Goal: Task Accomplishment & Management: Manage account settings

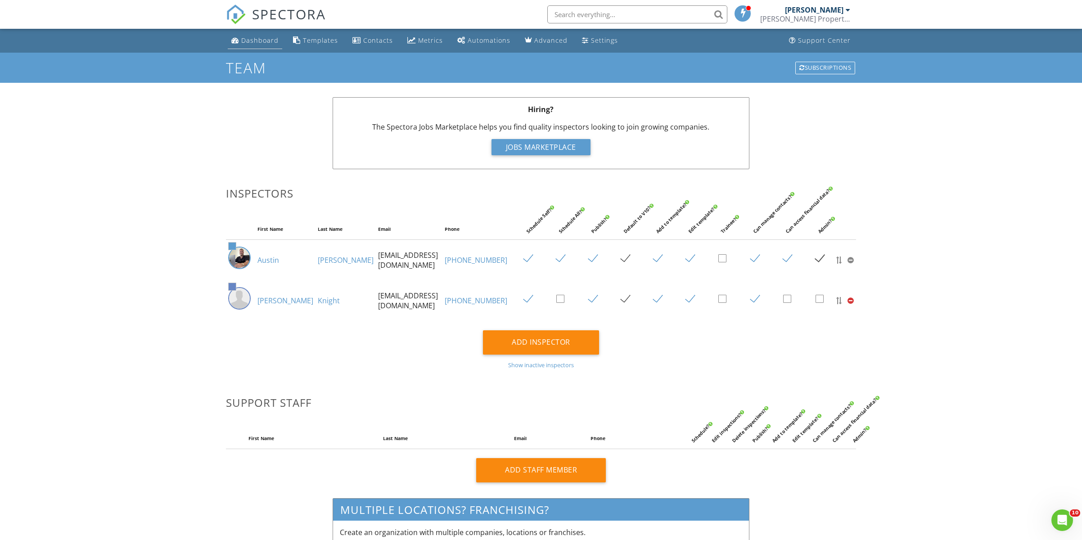
click at [258, 41] on div "Dashboard" at bounding box center [259, 40] width 37 height 9
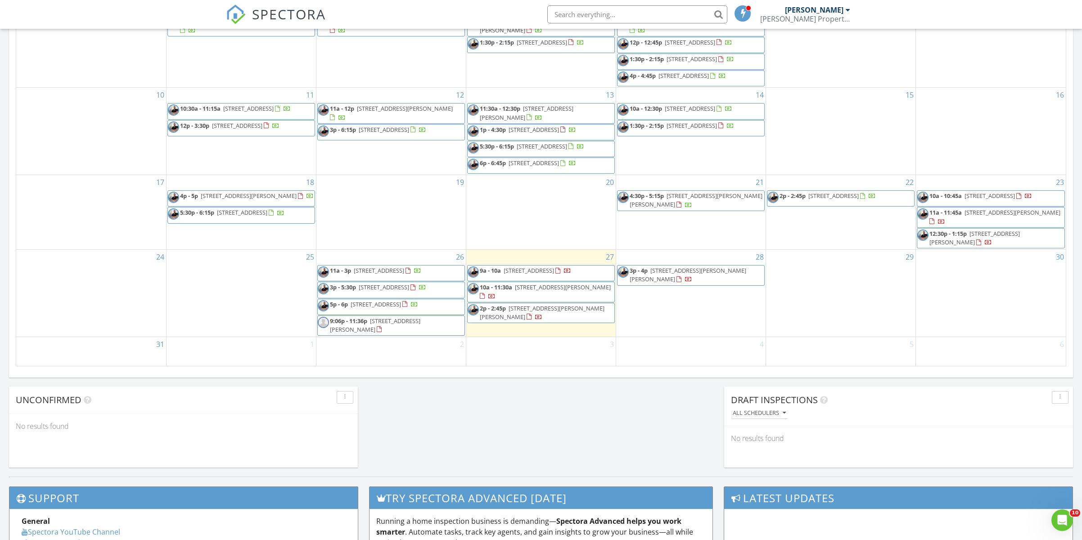
scroll to position [459, 0]
click at [550, 266] on span "4321 Maderia Ave, Sebring 33872" at bounding box center [528, 270] width 50 height 8
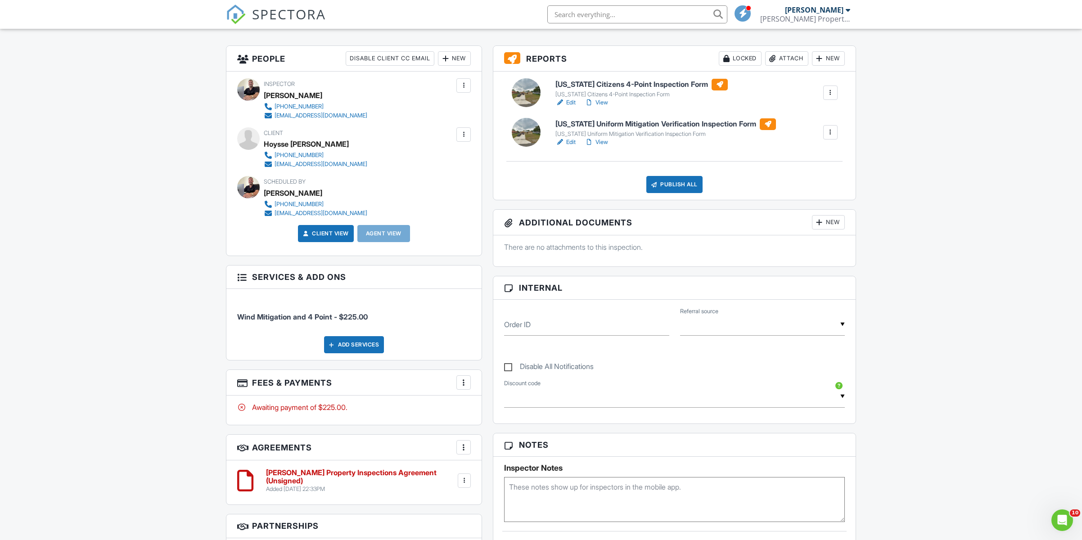
click at [465, 378] on div at bounding box center [463, 382] width 9 height 9
click at [487, 478] on div "Paid In Full" at bounding box center [508, 477] width 87 height 11
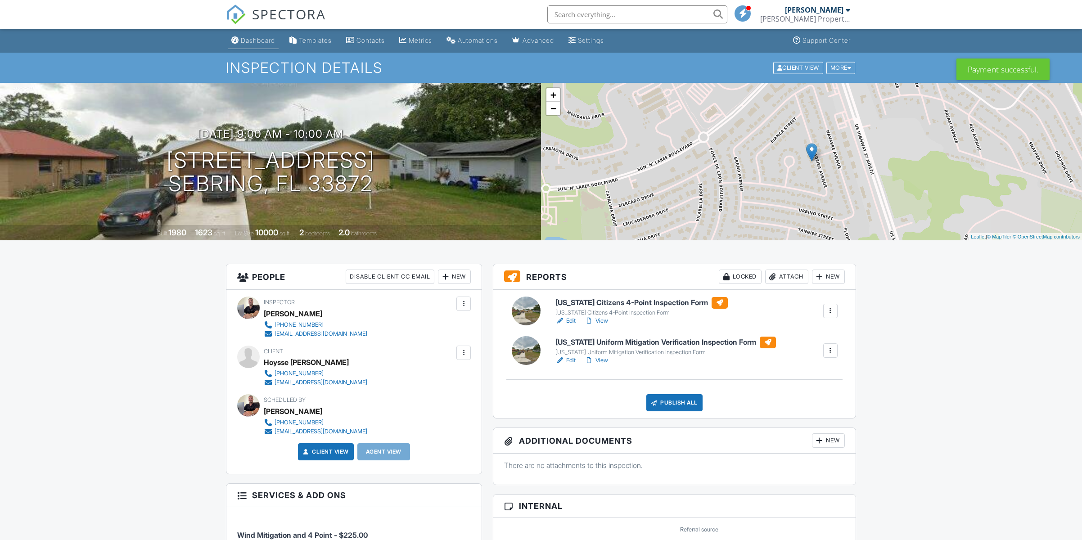
click at [256, 36] on div "Dashboard" at bounding box center [258, 40] width 34 height 8
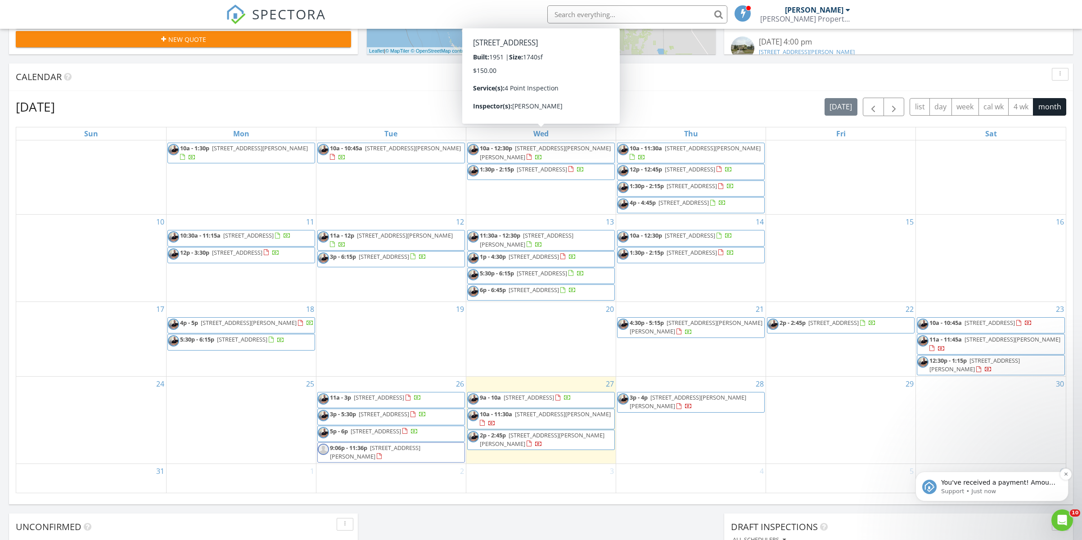
scroll to position [333, 0]
click at [1065, 474] on icon "Dismiss notification" at bounding box center [1065, 473] width 3 height 3
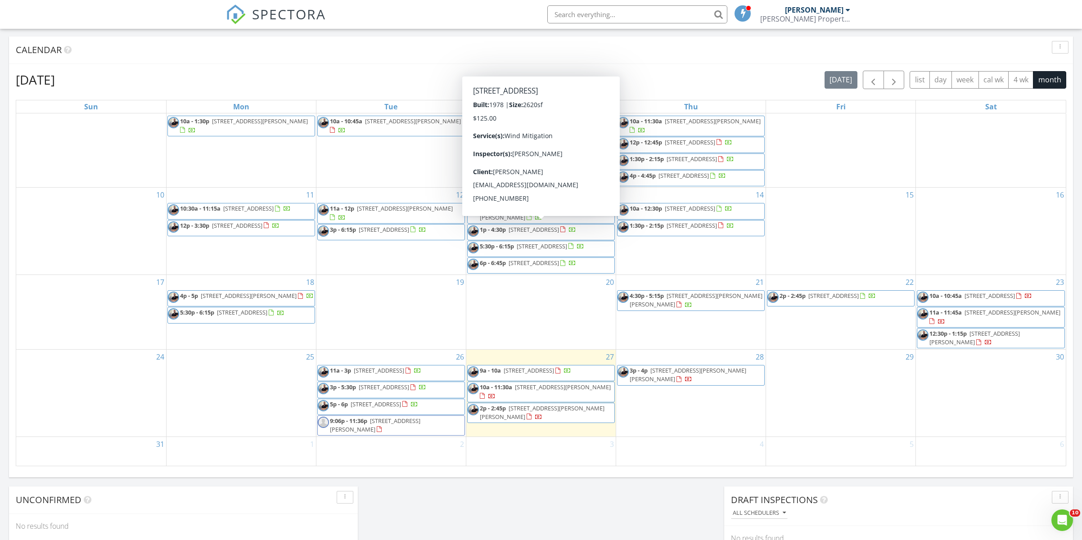
scroll to position [126, 0]
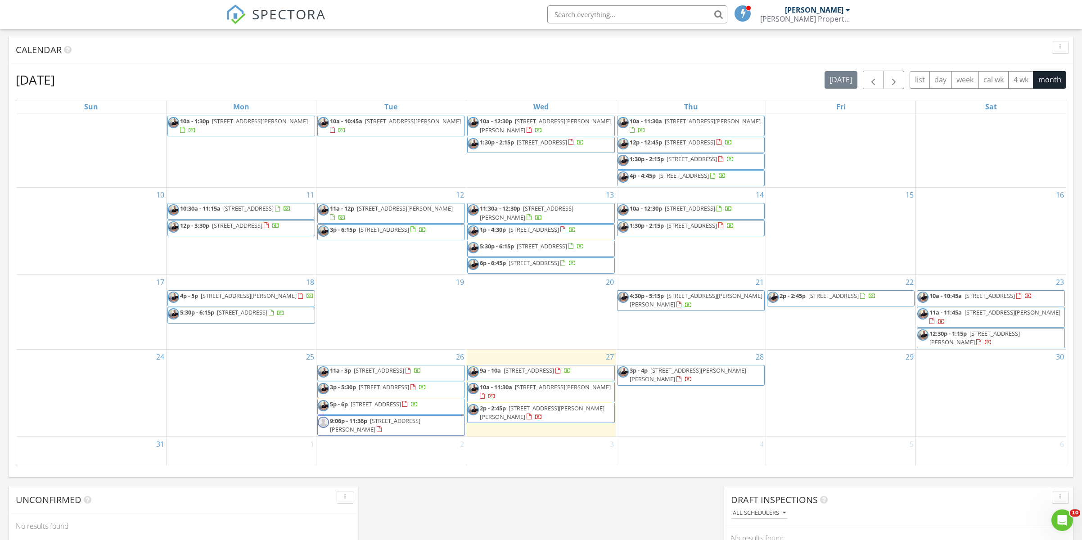
click at [546, 502] on div "Today Austin Blair 9:00 am 4321 Maderia Ave, Sebring, FL 33872 Austin Blair 28 …" at bounding box center [541, 166] width 1082 height 819
click at [532, 383] on span "[STREET_ADDRESS][PERSON_NAME]" at bounding box center [563, 387] width 96 height 8
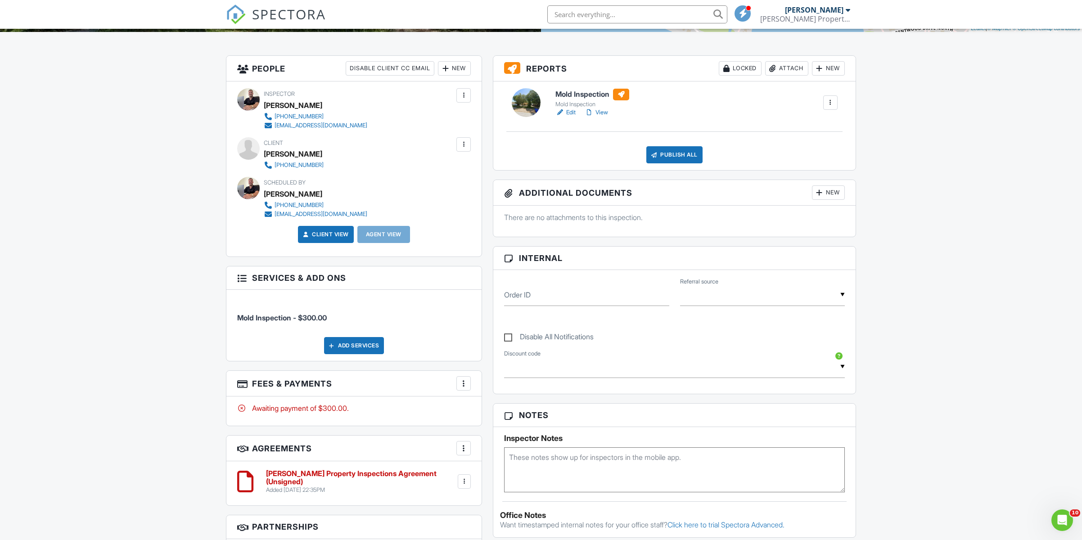
scroll to position [226, 0]
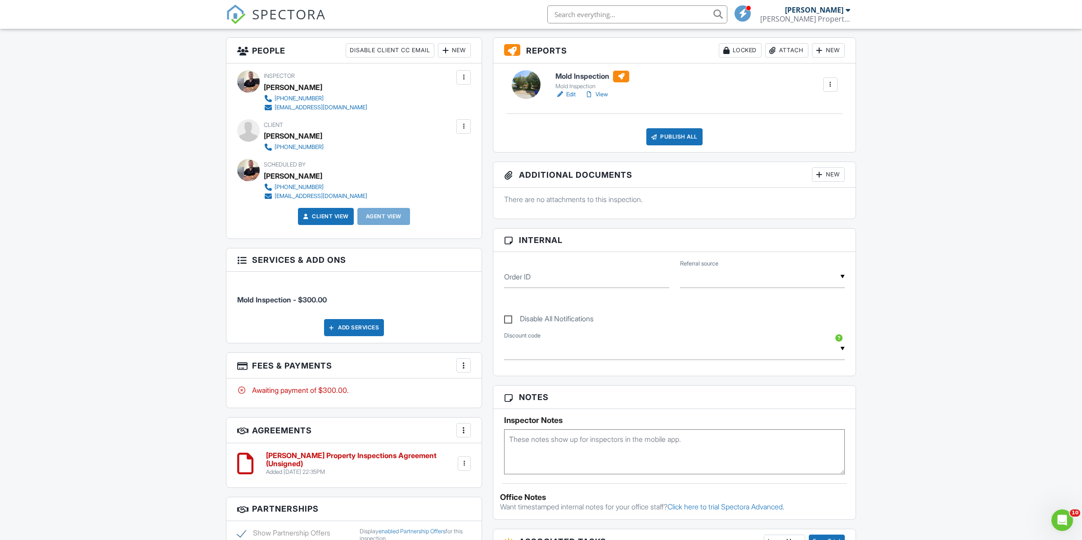
click at [464, 126] on div at bounding box center [463, 126] width 9 height 9
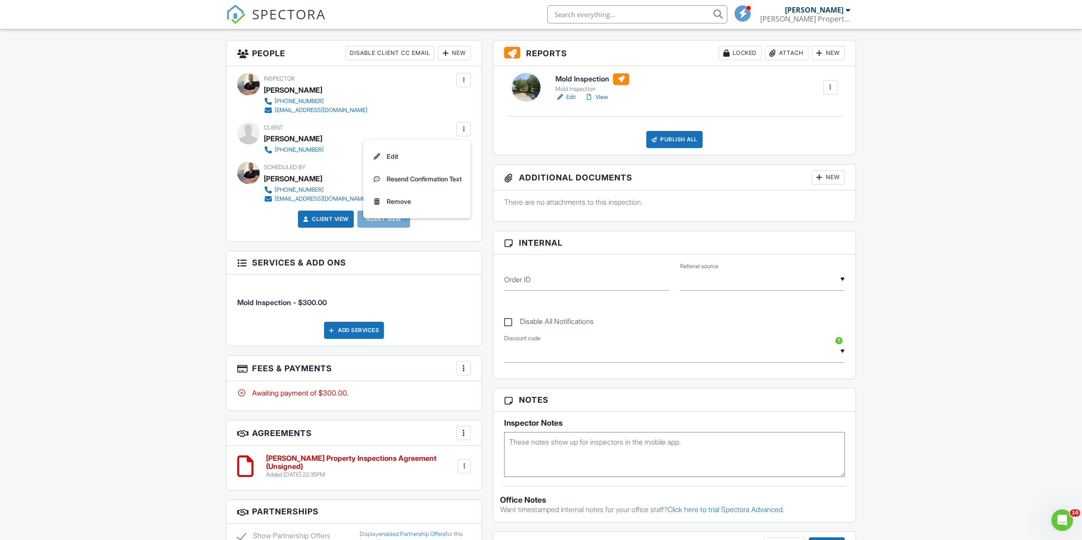
scroll to position [223, 0]
click at [404, 157] on li "Edit" at bounding box center [416, 157] width 97 height 22
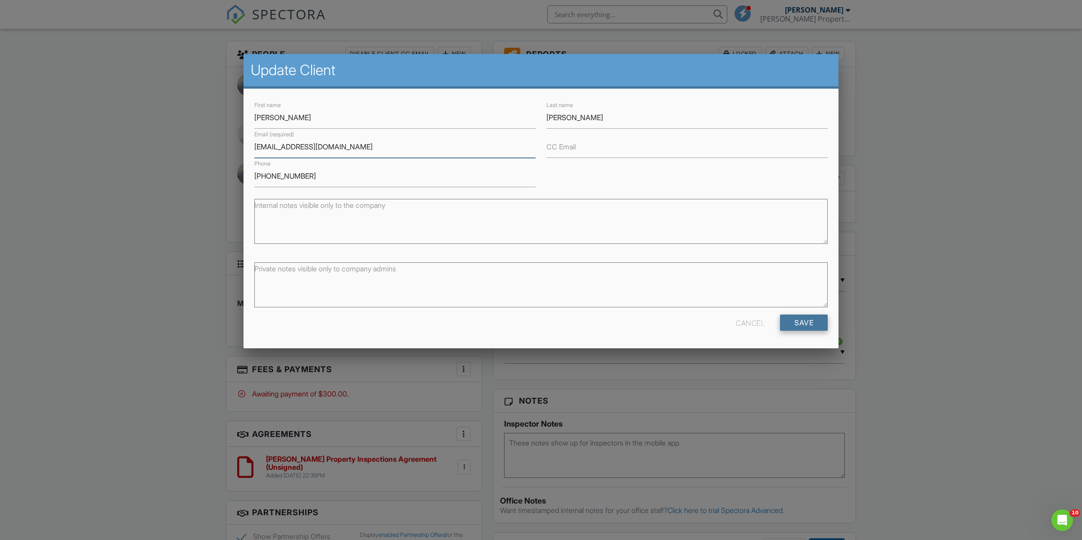
type input "ggodwin@comcast.net"
click at [797, 317] on input "Save" at bounding box center [804, 323] width 48 height 16
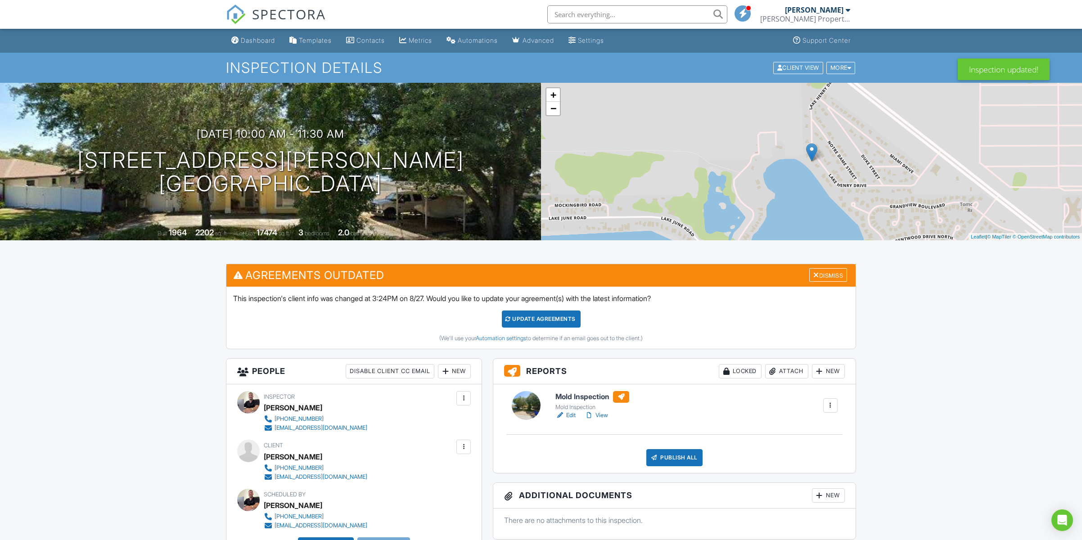
click at [463, 446] on div at bounding box center [463, 446] width 9 height 9
click at [439, 497] on li "Resend Confirmation Email" at bounding box center [415, 496] width 100 height 22
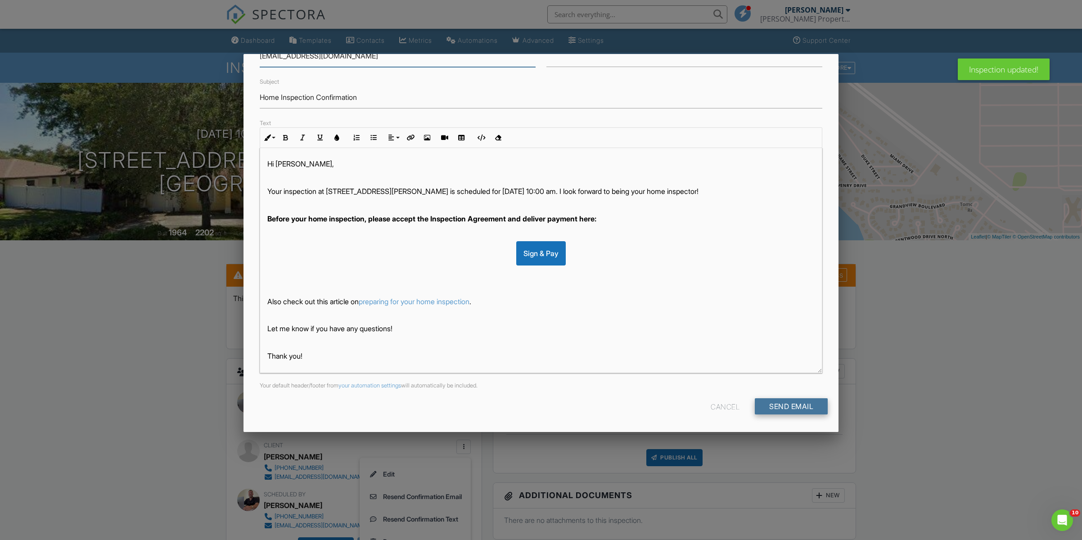
scroll to position [64, 0]
click at [796, 405] on input "Send Email" at bounding box center [791, 407] width 73 height 16
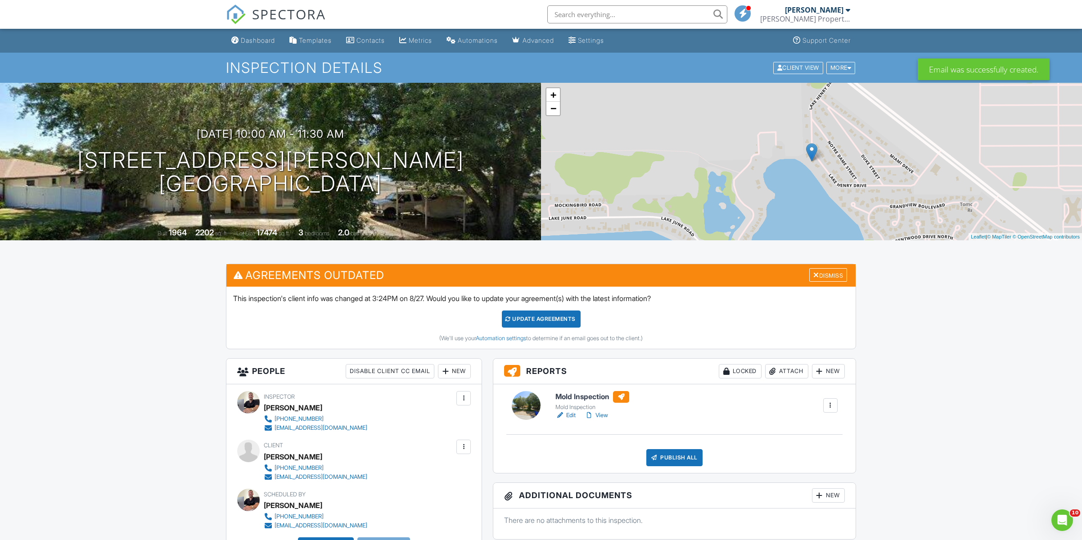
click at [260, 40] on div "Dashboard" at bounding box center [258, 40] width 34 height 8
